Goal: Transaction & Acquisition: Purchase product/service

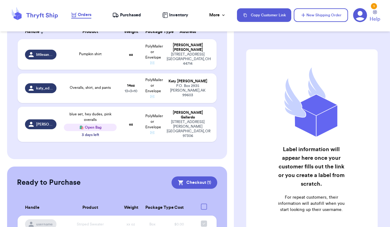
scroll to position [107, 0]
click at [124, 59] on td "oz" at bounding box center [130, 54] width 21 height 31
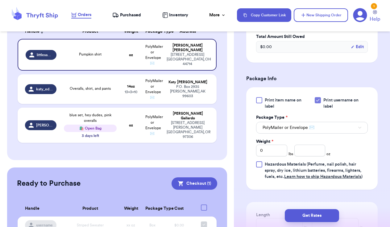
scroll to position [264, 0]
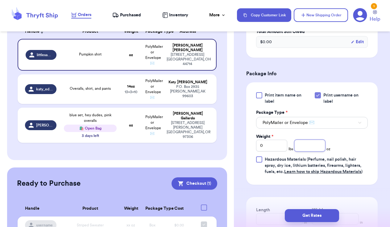
click at [318, 140] on input "number" at bounding box center [309, 146] width 31 height 12
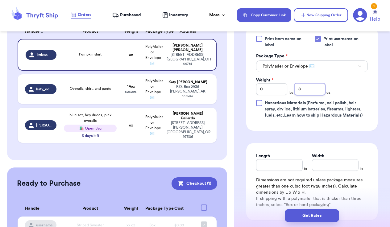
scroll to position [354, 0]
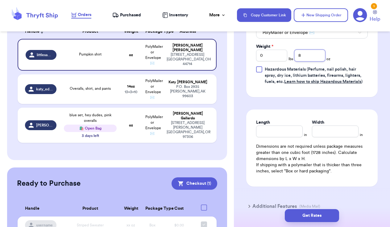
type input "8"
click at [282, 124] on div "Length" at bounding box center [279, 128] width 47 height 18
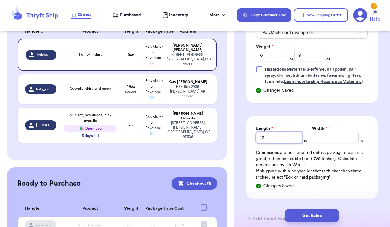
type input "10"
click at [325, 133] on input "Width *" at bounding box center [335, 138] width 47 height 12
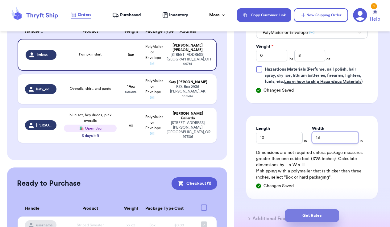
type input "13"
click at [314, 213] on button "Get Rates" at bounding box center [312, 215] width 54 height 13
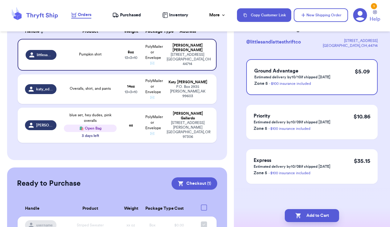
scroll to position [0, 0]
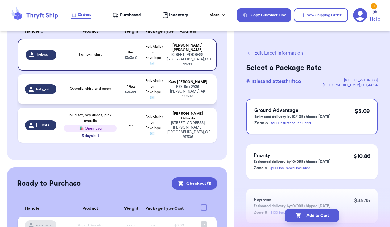
click at [201, 91] on div "P.O. Box 2935 Homer , AK 99603" at bounding box center [188, 92] width 42 height 14
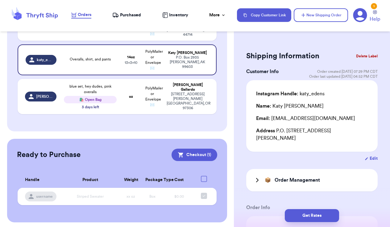
scroll to position [136, 0]
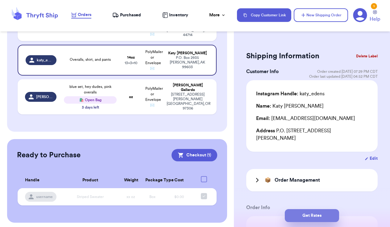
click at [315, 215] on button "Get Rates" at bounding box center [312, 215] width 54 height 13
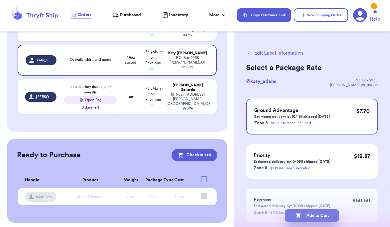
click at [313, 214] on button "Add to Cart" at bounding box center [312, 215] width 54 height 13
checkbox input "false"
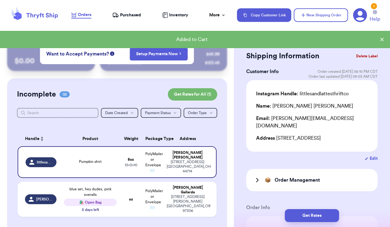
scroll to position [0, 0]
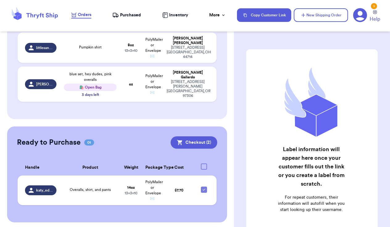
scroll to position [114, 0]
click at [195, 138] on button "Checkout ( 2 )" at bounding box center [194, 143] width 47 height 12
checkbox input "true"
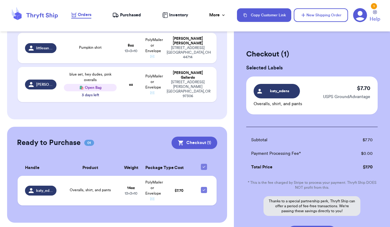
click at [129, 14] on span "Purchased" at bounding box center [130, 15] width 21 height 6
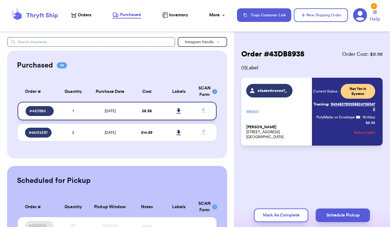
click at [178, 113] on icon at bounding box center [179, 110] width 4 height 5
click at [180, 113] on icon at bounding box center [179, 111] width 5 height 6
click at [86, 15] on span "Orders" at bounding box center [85, 15] width 14 height 6
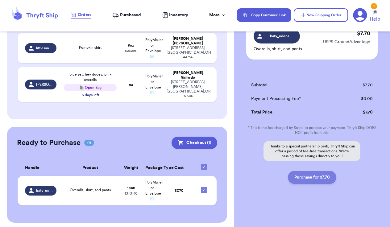
scroll to position [55, 0]
click at [312, 175] on button "Purchase for $7.70" at bounding box center [312, 177] width 48 height 13
checkbox input "false"
checkbox input "true"
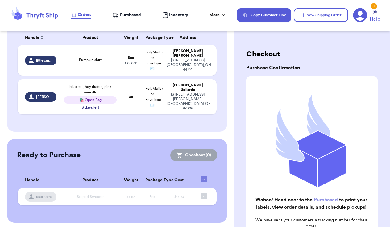
scroll to position [0, 0]
click at [128, 15] on span "Purchased" at bounding box center [130, 15] width 21 height 6
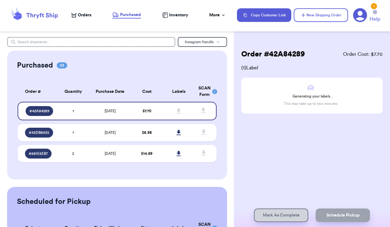
click at [291, 130] on div "Order # 42A84289 Order Cost: $ 7.70 ( 1 ) Label Generating your labels... This …" at bounding box center [312, 100] width 156 height 126
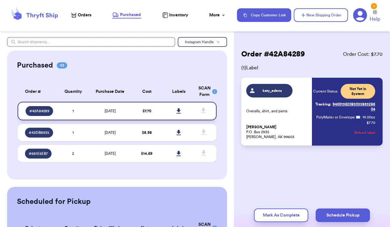
click at [179, 113] on icon at bounding box center [179, 110] width 4 height 5
click at [299, 217] on button "Mark As Complete" at bounding box center [281, 216] width 54 height 14
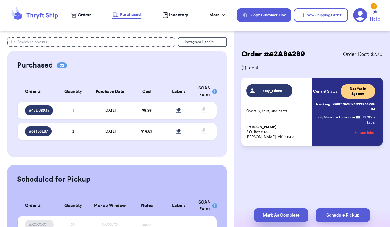
click at [294, 214] on button "Mark As Complete" at bounding box center [281, 216] width 54 height 14
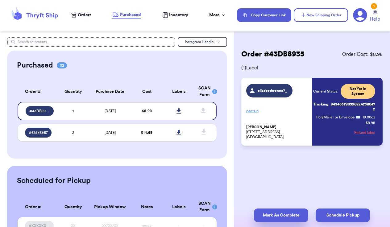
click at [290, 215] on button "Mark As Complete" at bounding box center [281, 216] width 54 height 14
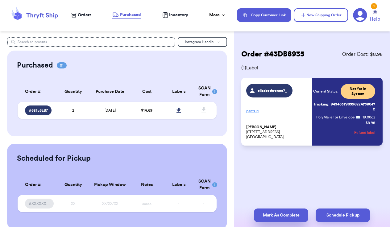
click at [276, 215] on button "Mark As Complete" at bounding box center [281, 216] width 54 height 14
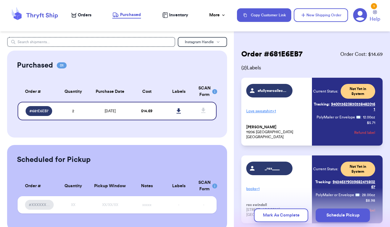
click at [276, 215] on button "Mark As Complete" at bounding box center [281, 216] width 54 height 14
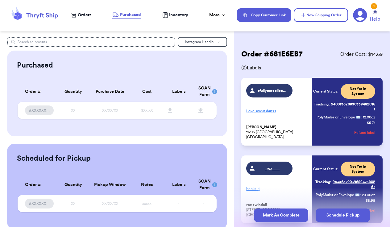
click at [292, 214] on button "Mark As Complete" at bounding box center [281, 216] width 54 height 14
